Goal: Information Seeking & Learning: Learn about a topic

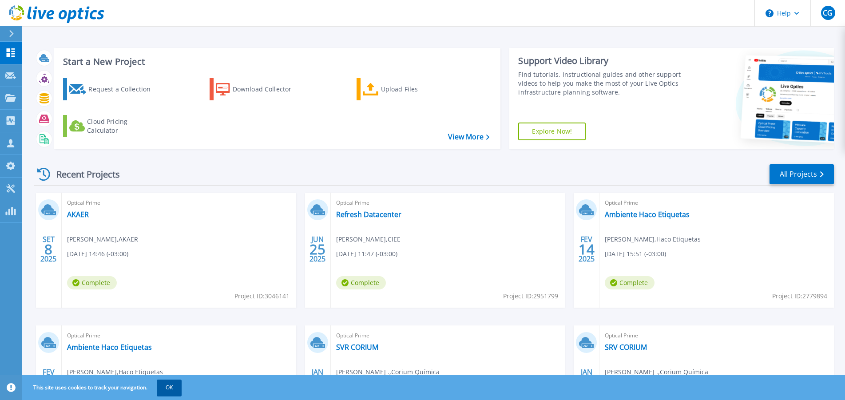
click at [182, 390] on button "OK" at bounding box center [169, 388] width 25 height 16
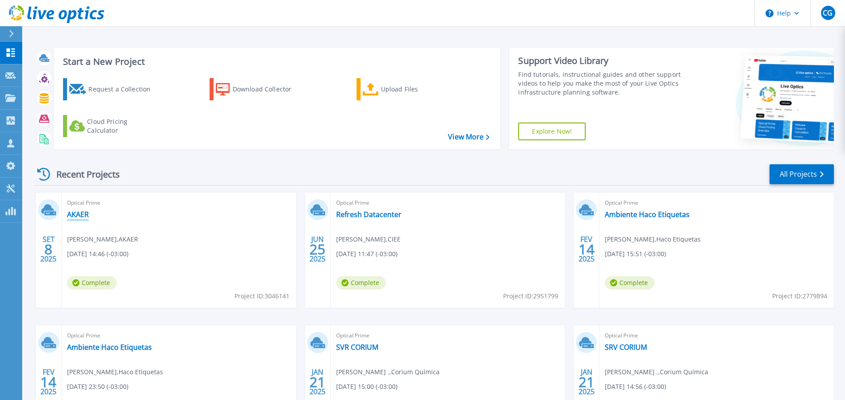
click at [76, 214] on link "AKAER" at bounding box center [78, 214] width 22 height 9
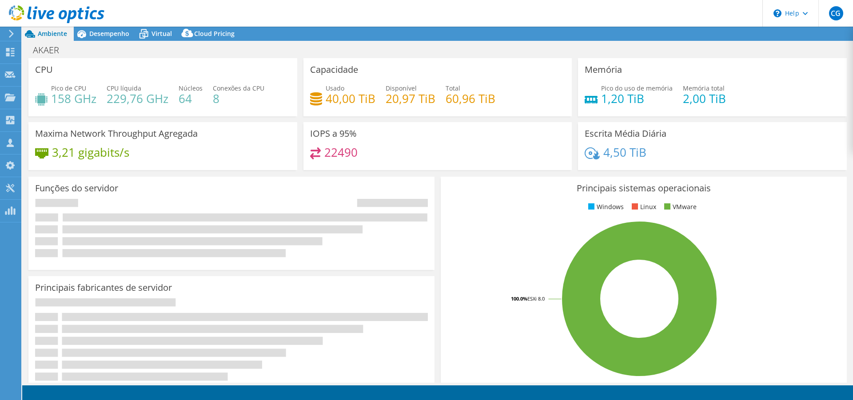
select select "USD"
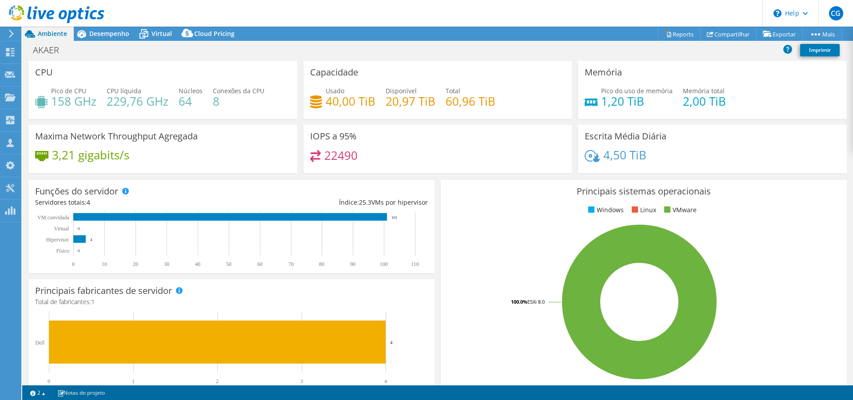
click at [349, 156] on h4 "22490" at bounding box center [340, 156] width 33 height 10
click at [112, 38] on span "Desempenho" at bounding box center [109, 33] width 40 height 8
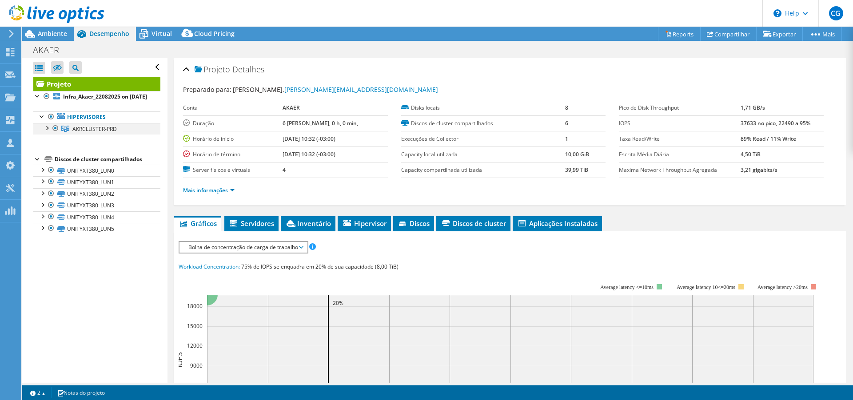
click at [49, 132] on div at bounding box center [46, 127] width 9 height 9
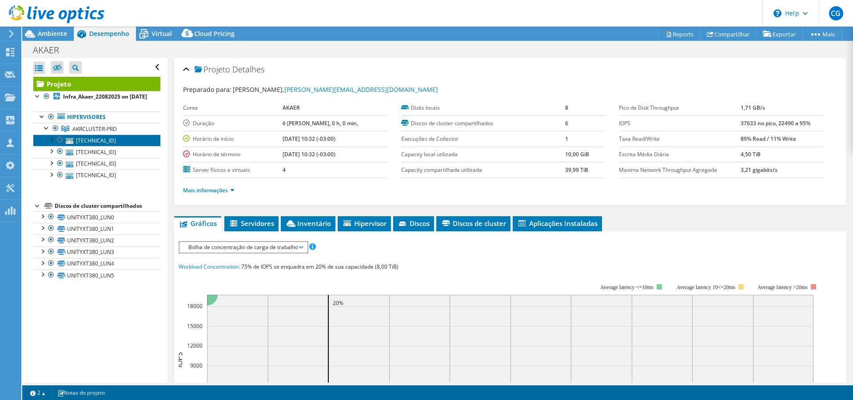
click at [84, 146] on link "[TECHNICAL_ID]" at bounding box center [96, 141] width 127 height 12
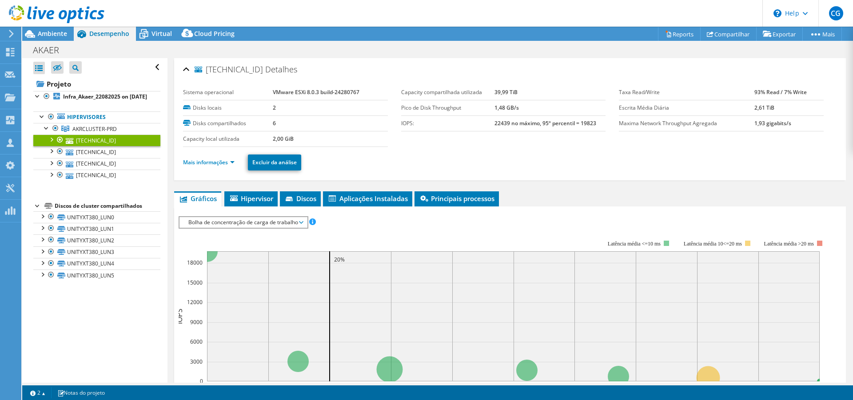
click at [224, 167] on li "Mais informações" at bounding box center [211, 163] width 57 height 10
click at [220, 165] on link "Mais informações" at bounding box center [209, 163] width 52 height 8
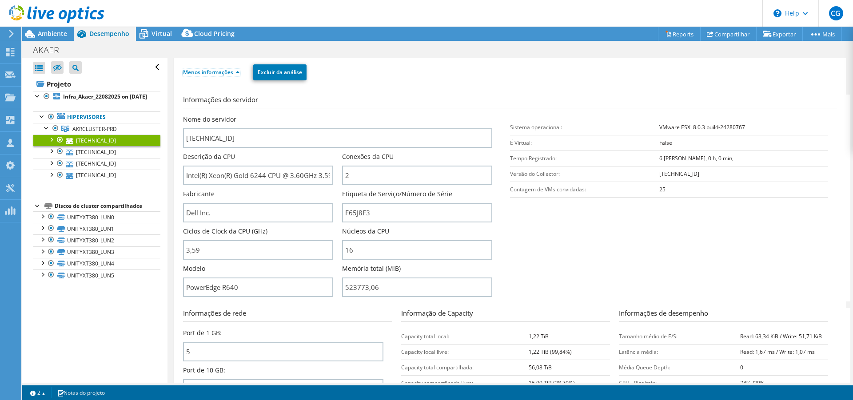
scroll to position [91, 0]
drag, startPoint x: 248, startPoint y: 175, endPoint x: 279, endPoint y: 180, distance: 31.1
click at [279, 180] on input "Intel(R) Xeon(R) Gold 6244 CPU @ 3.60GHz 3.59 GHz" at bounding box center [258, 175] width 150 height 20
drag, startPoint x: 342, startPoint y: 250, endPoint x: 359, endPoint y: 249, distance: 16.9
click at [359, 249] on input "16" at bounding box center [417, 250] width 150 height 20
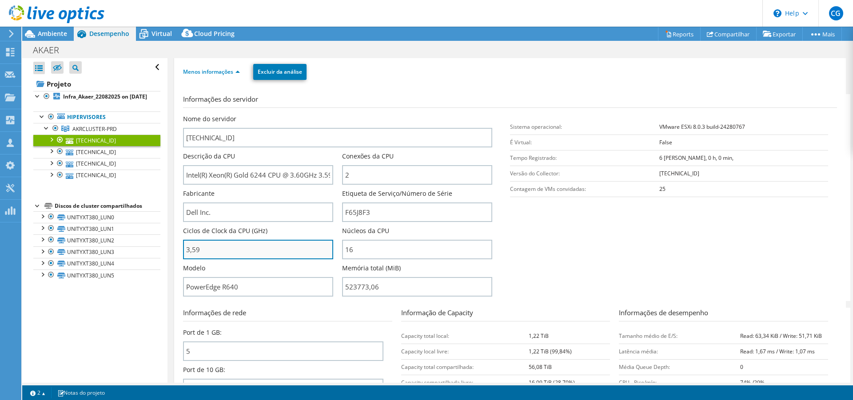
drag, startPoint x: 187, startPoint y: 250, endPoint x: 207, endPoint y: 243, distance: 21.1
click at [207, 243] on input "3,59" at bounding box center [258, 250] width 150 height 20
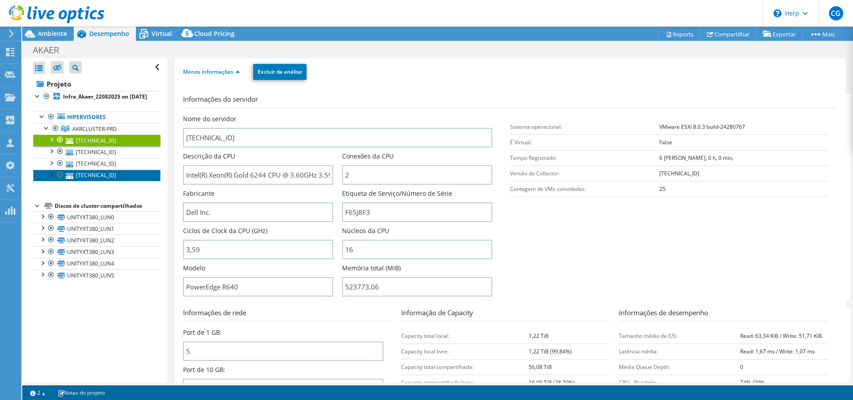
type input "359"
click at [100, 181] on link "[TECHNICAL_ID]" at bounding box center [96, 176] width 127 height 12
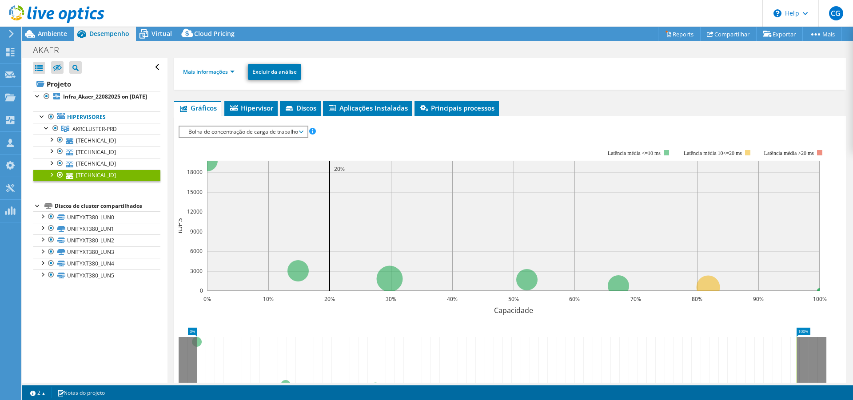
click at [215, 76] on li "Mais informações" at bounding box center [211, 72] width 57 height 10
click at [217, 72] on link "Mais informações" at bounding box center [209, 72] width 52 height 8
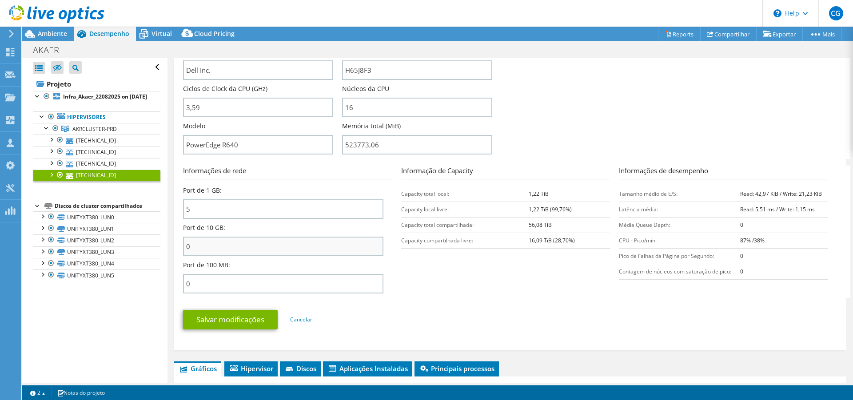
scroll to position [242, 0]
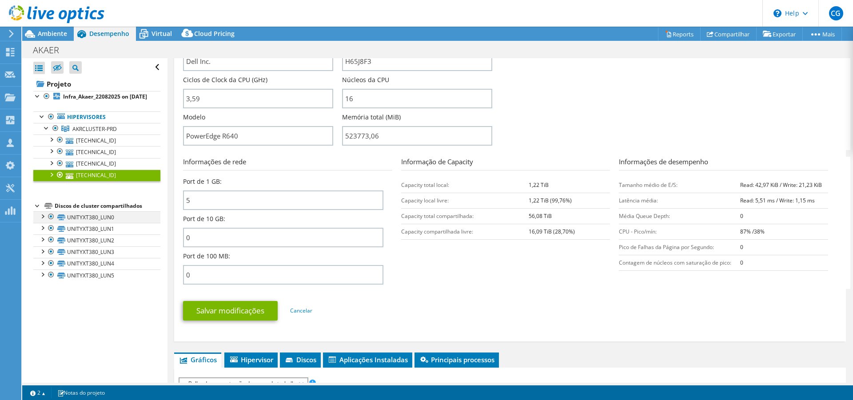
click at [41, 220] on div at bounding box center [42, 215] width 9 height 9
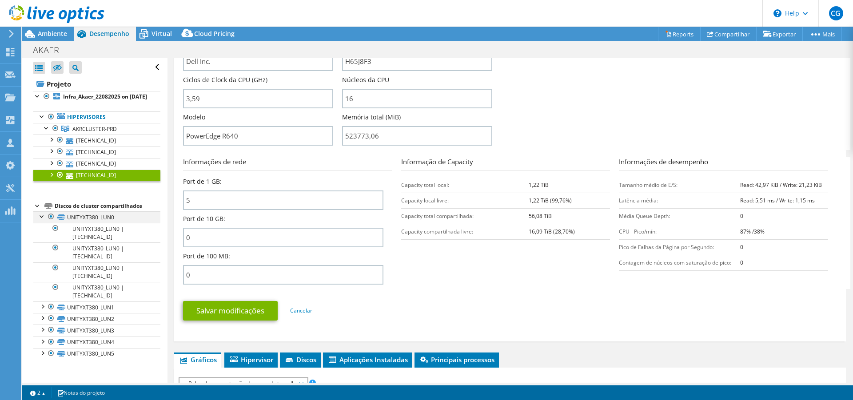
click at [41, 220] on div at bounding box center [42, 215] width 9 height 9
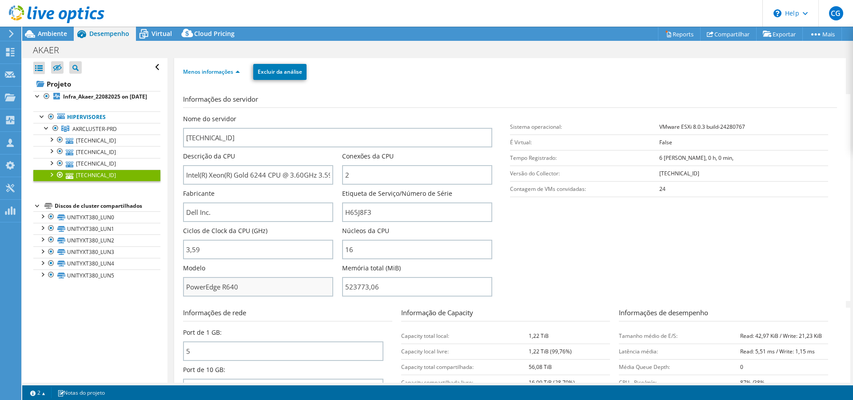
scroll to position [0, 0]
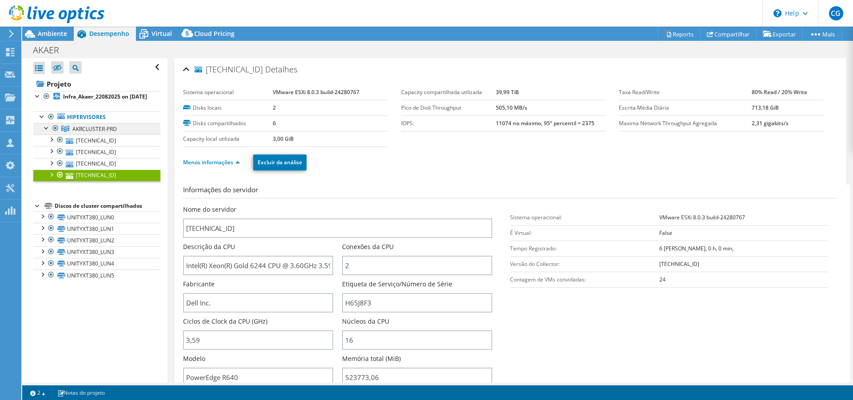
click at [87, 133] on span "AKRCLUSTER-PRD" at bounding box center [94, 129] width 44 height 8
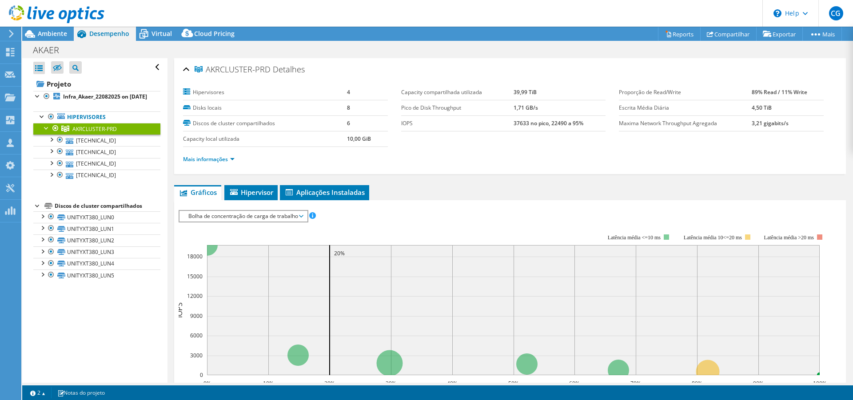
click at [243, 212] on span "Bolha de concentração de carga de trabalho" at bounding box center [243, 216] width 119 height 11
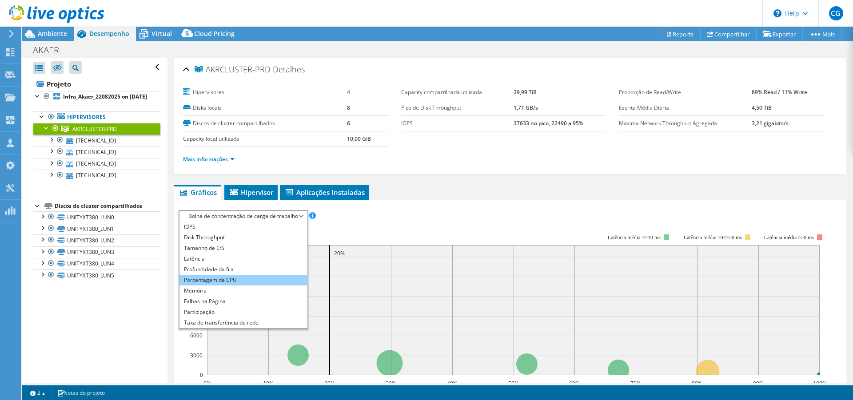
click at [253, 281] on li "Porcentagem da CPU" at bounding box center [242, 280] width 127 height 11
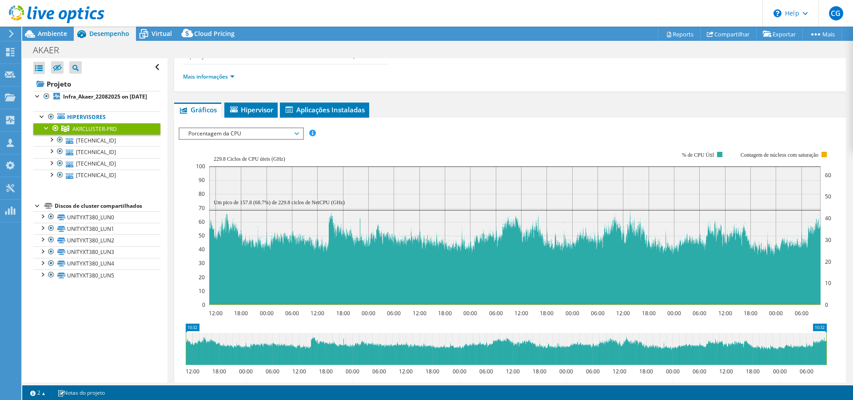
scroll to position [91, 0]
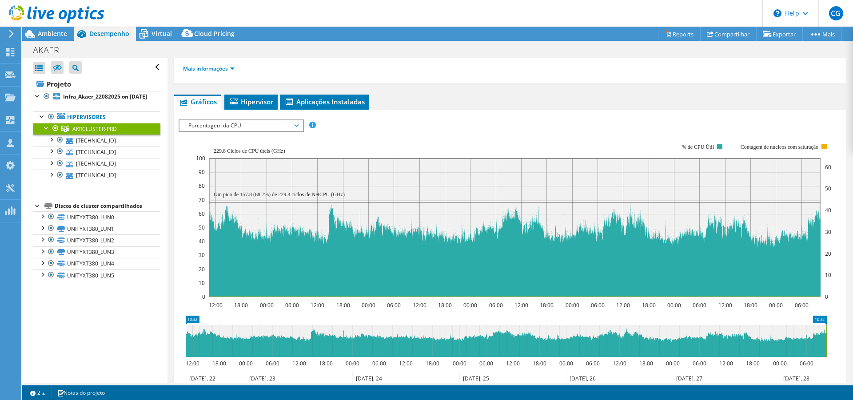
click at [241, 133] on rect at bounding box center [513, 220] width 636 height 178
click at [241, 130] on span "Porcentagem da CPU" at bounding box center [241, 125] width 114 height 11
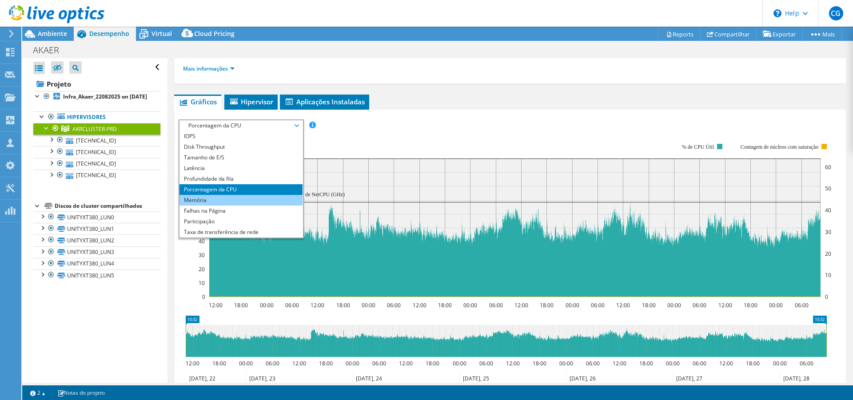
click at [233, 201] on li "Memória" at bounding box center [240, 200] width 123 height 11
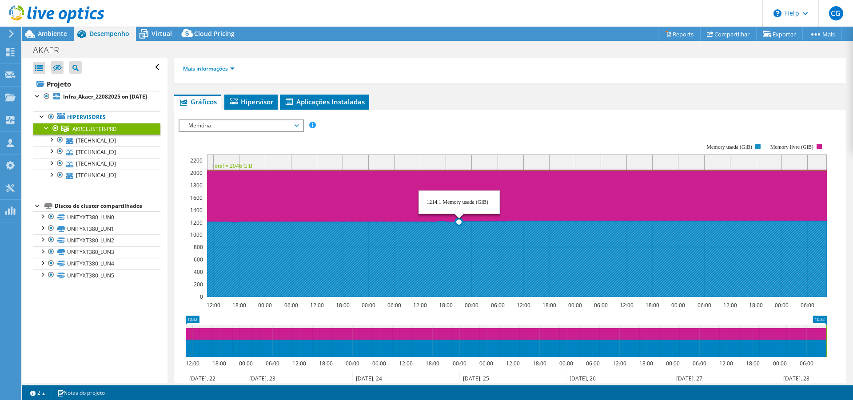
click at [437, 250] on icon at bounding box center [517, 259] width 620 height 76
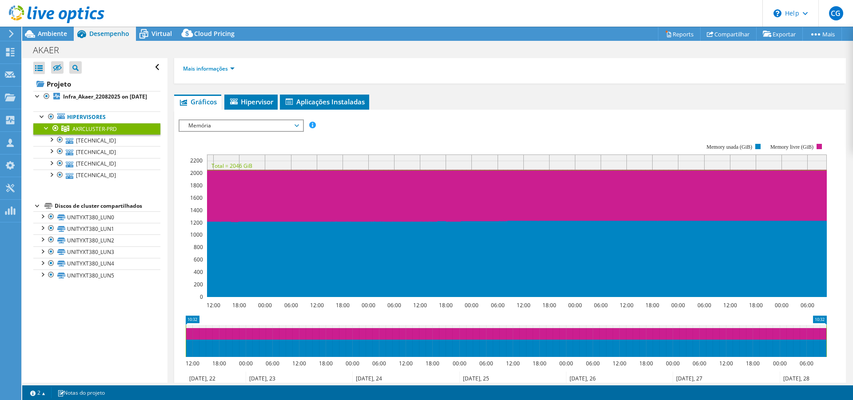
click at [297, 124] on span "Memória" at bounding box center [241, 125] width 114 height 11
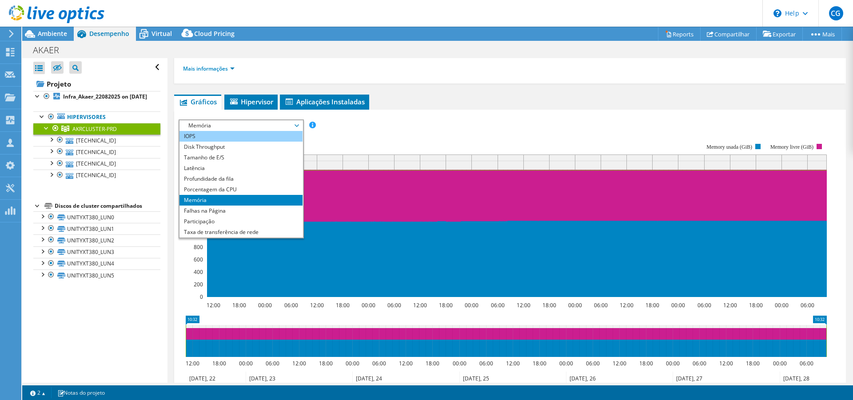
click at [250, 134] on li "IOPS" at bounding box center [240, 136] width 123 height 11
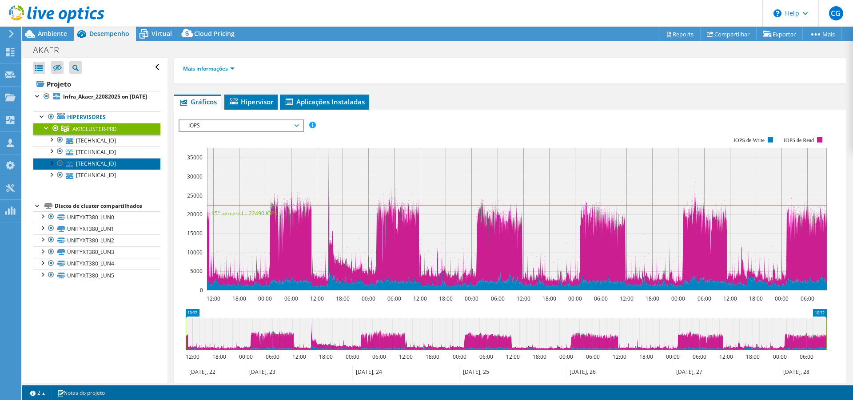
click at [95, 170] on link "[TECHNICAL_ID]" at bounding box center [96, 164] width 127 height 12
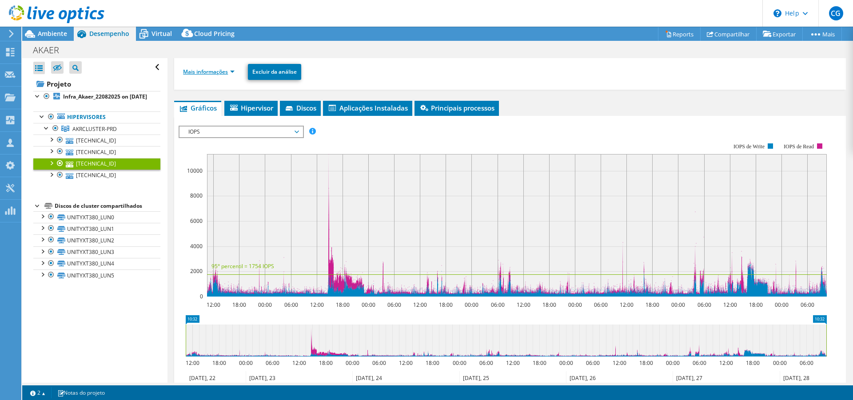
click at [220, 74] on link "Mais informações" at bounding box center [209, 72] width 52 height 8
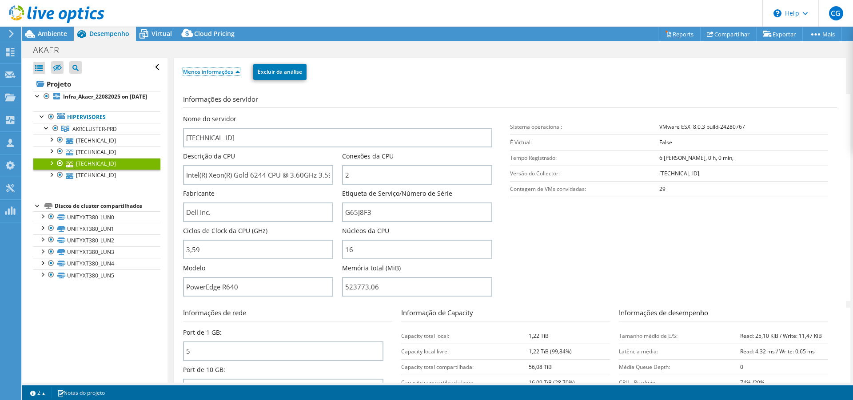
scroll to position [211, 0]
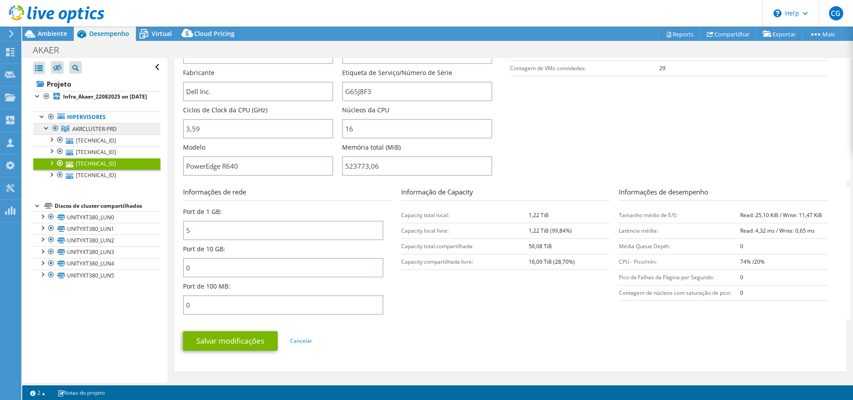
click at [103, 133] on span "AKRCLUSTER-PRD" at bounding box center [94, 129] width 44 height 8
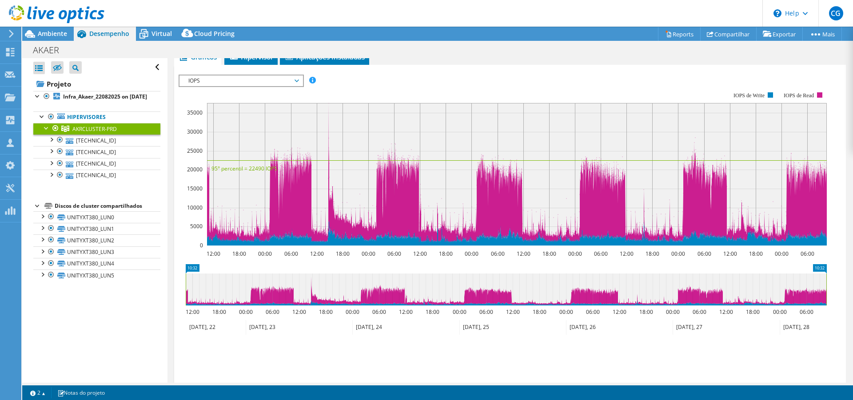
scroll to position [75, 0]
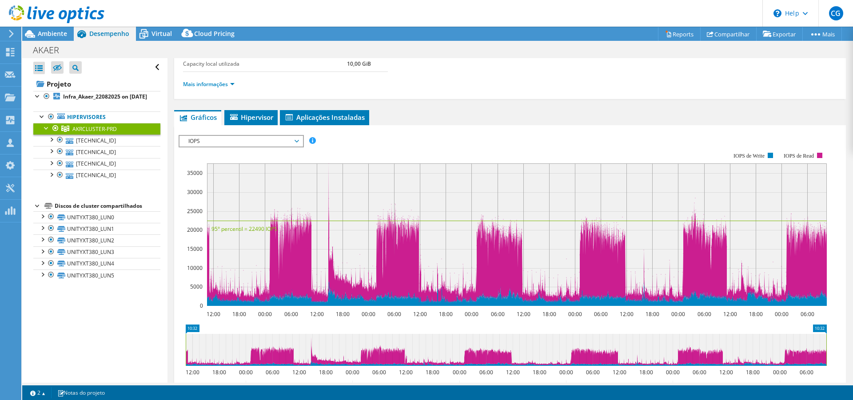
click at [273, 144] on span "IOPS" at bounding box center [241, 141] width 114 height 11
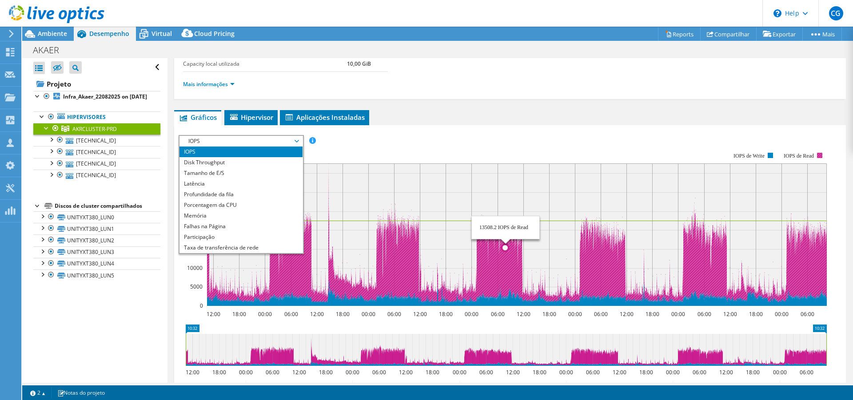
click at [506, 283] on icon at bounding box center [517, 232] width 620 height 139
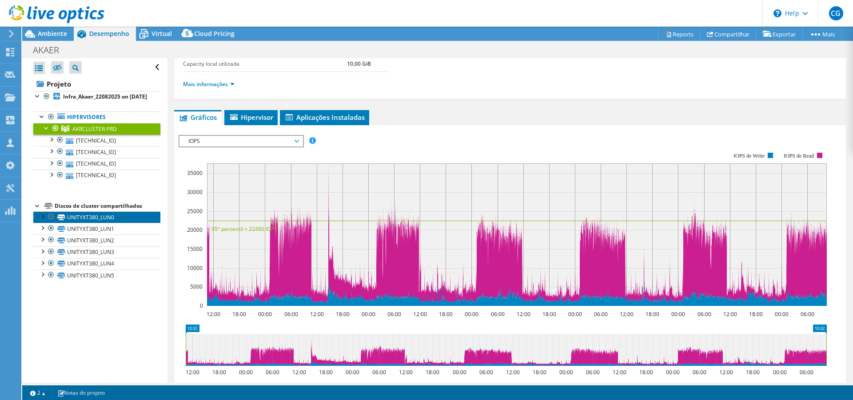
click at [84, 223] on link "UNITYXT380_LUN0" at bounding box center [96, 217] width 127 height 12
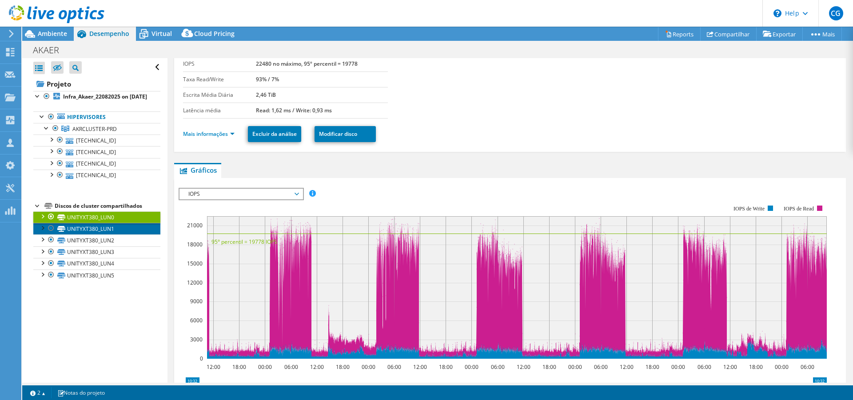
click at [101, 235] on link "UNITYXT380_LUN1" at bounding box center [96, 229] width 127 height 12
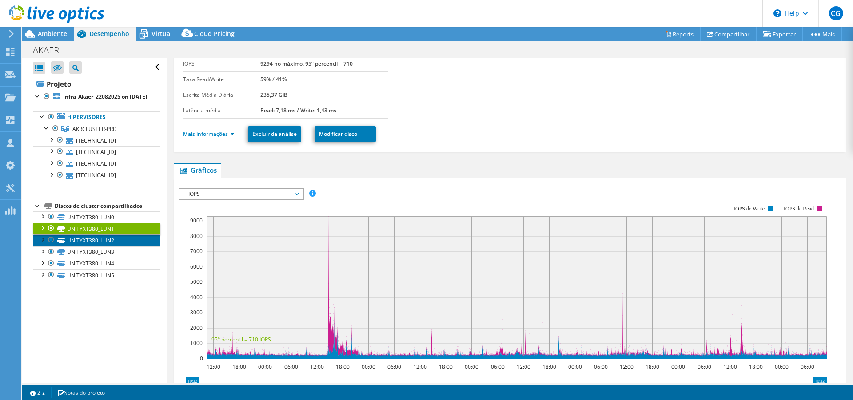
click at [103, 246] on link "UNITYXT380_LUN2" at bounding box center [96, 241] width 127 height 12
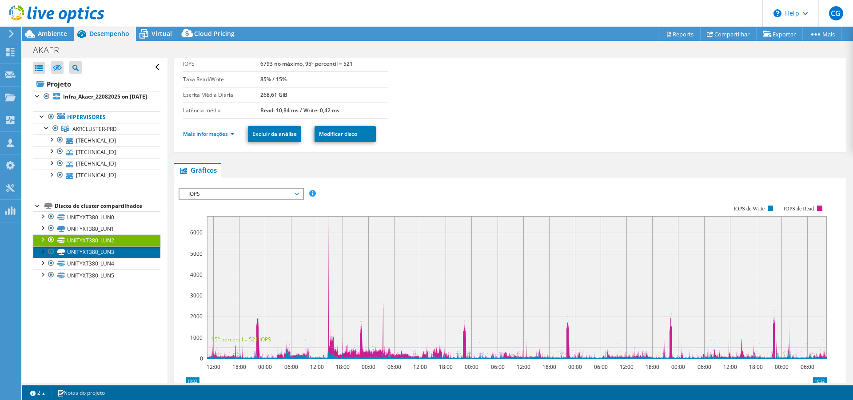
click at [107, 258] on link "UNITYXT380_LUN3" at bounding box center [96, 253] width 127 height 12
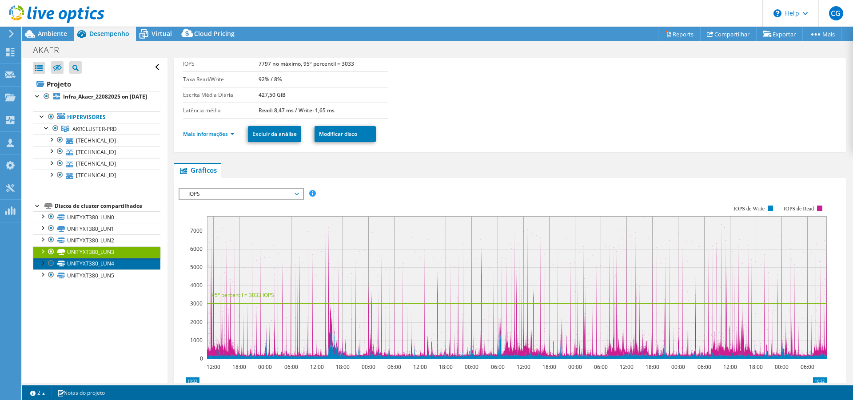
click at [107, 270] on link "UNITYXT380_LUN4" at bounding box center [96, 264] width 127 height 12
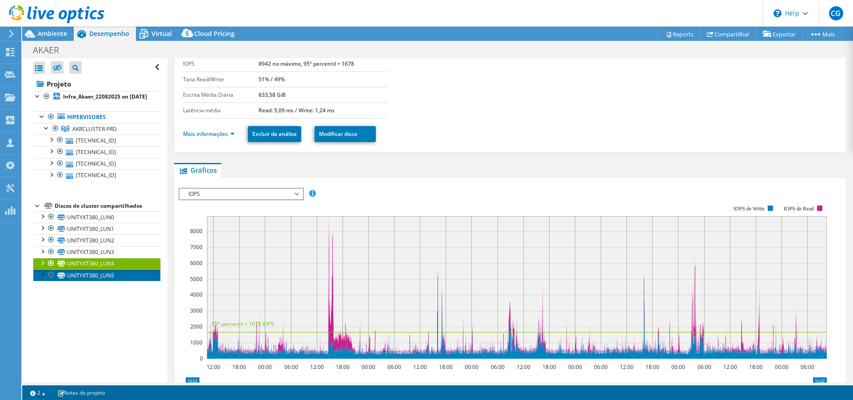
click at [107, 281] on link "UNITYXT380_LUN5" at bounding box center [96, 276] width 127 height 12
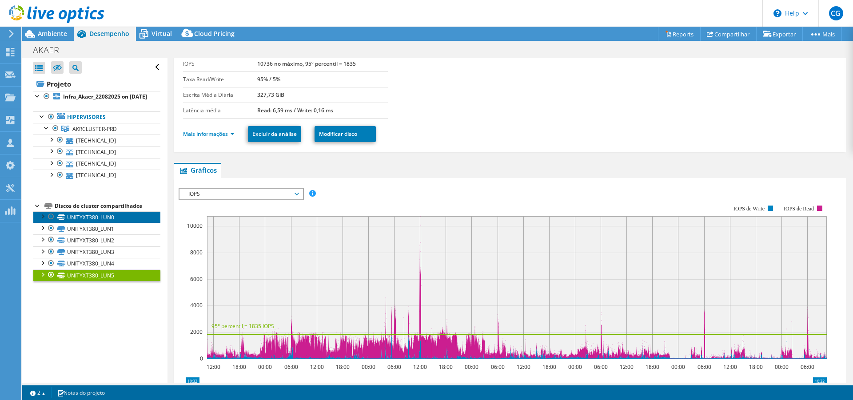
click at [84, 223] on link "UNITYXT380_LUN0" at bounding box center [96, 217] width 127 height 12
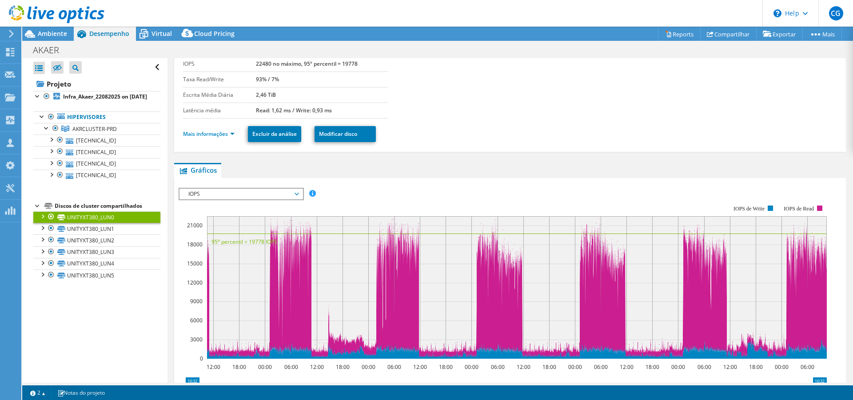
click at [43, 220] on div at bounding box center [42, 215] width 9 height 9
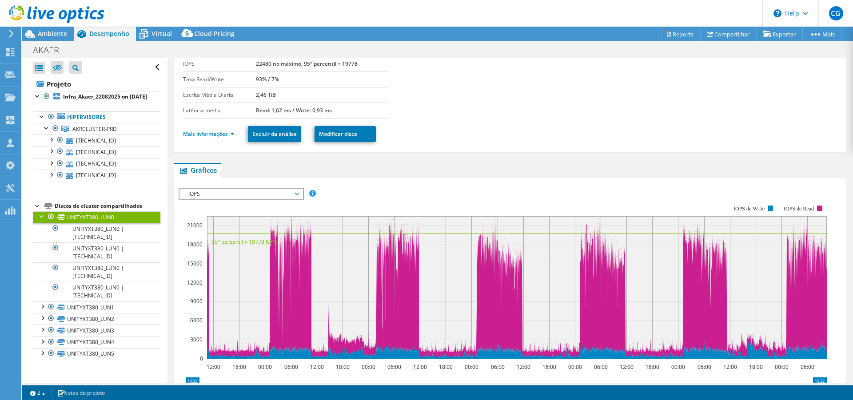
click at [40, 220] on div at bounding box center [42, 215] width 9 height 9
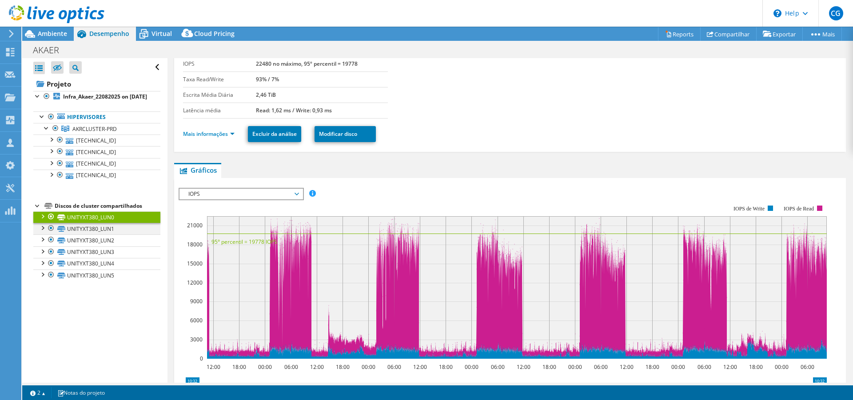
click at [41, 232] on div at bounding box center [42, 227] width 9 height 9
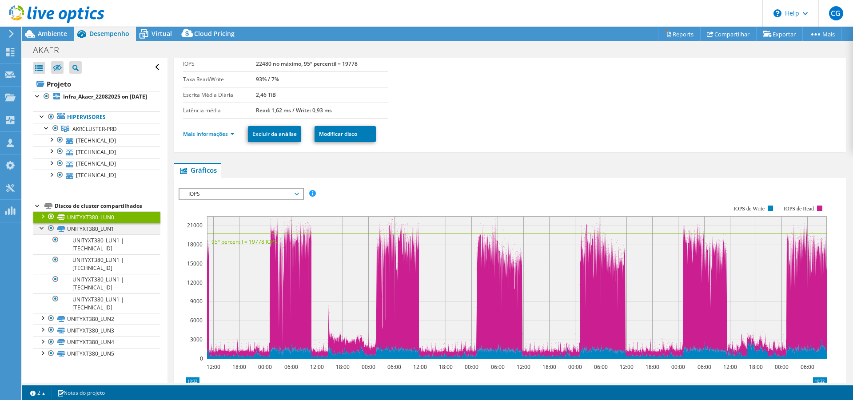
click at [41, 232] on div at bounding box center [42, 227] width 9 height 9
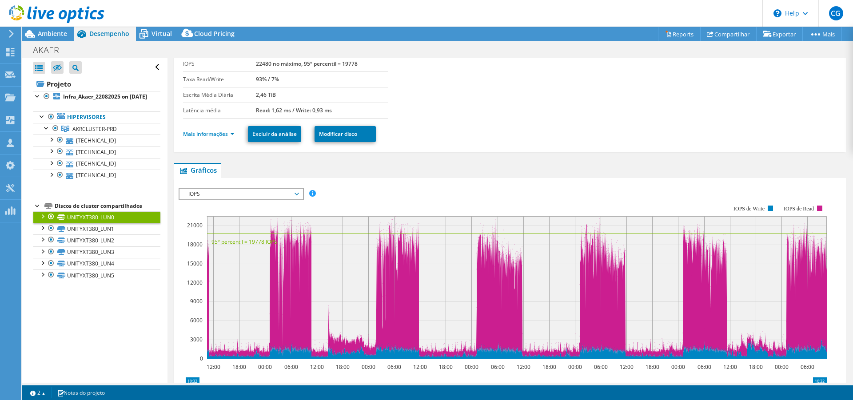
click at [40, 255] on div at bounding box center [42, 251] width 9 height 9
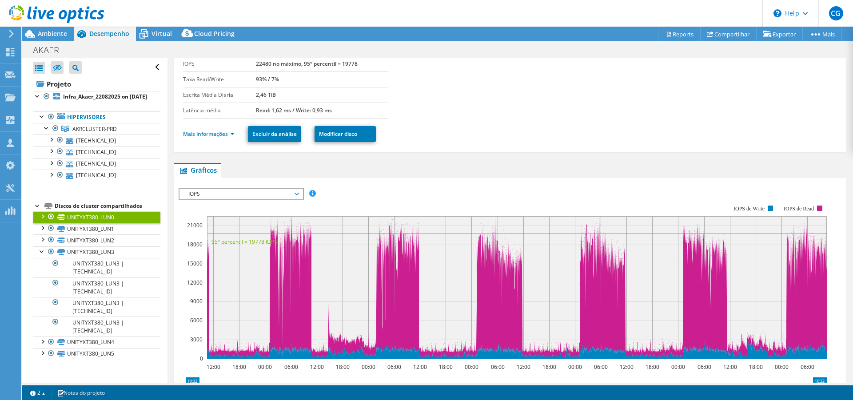
click at [40, 255] on div at bounding box center [42, 251] width 9 height 9
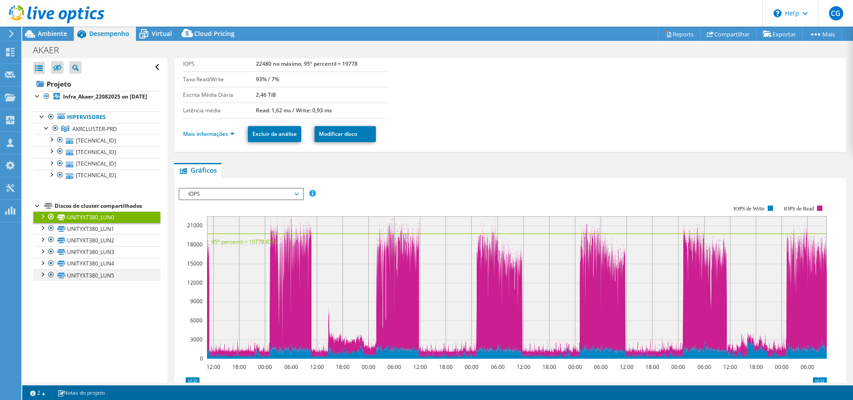
click at [43, 279] on div at bounding box center [42, 274] width 9 height 9
